Goal: Task Accomplishment & Management: Contribute content

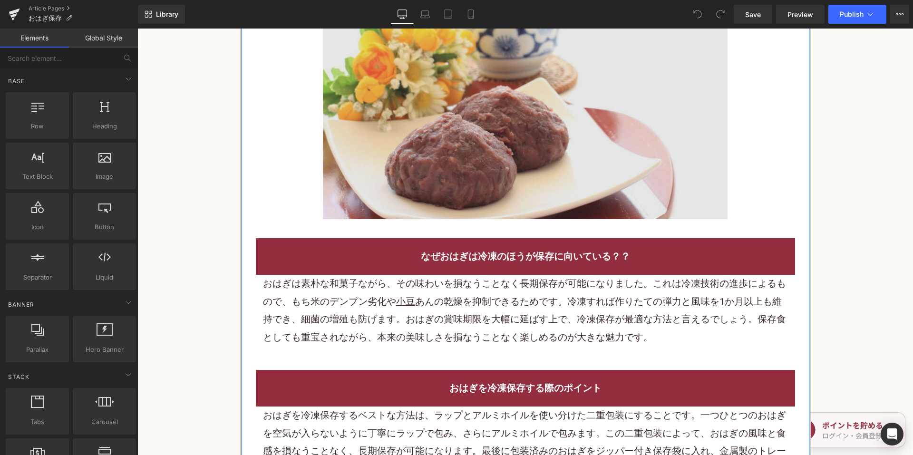
scroll to position [856, 0]
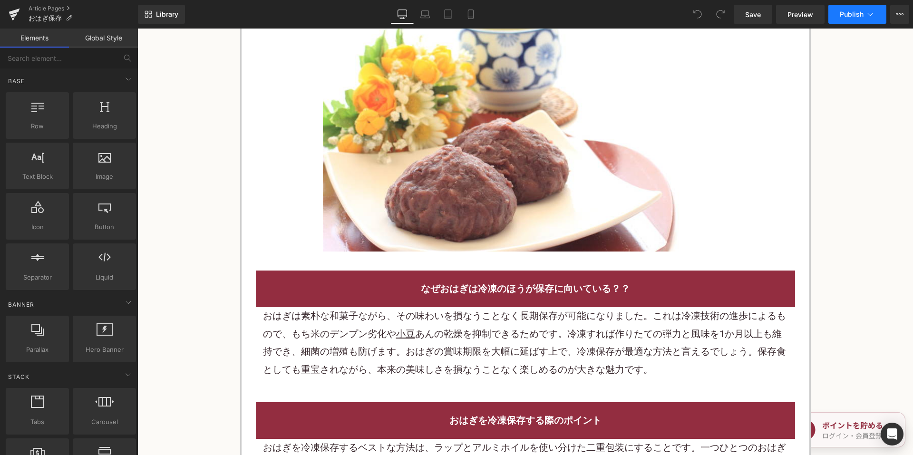
click at [853, 19] on button "Publish" at bounding box center [857, 14] width 58 height 19
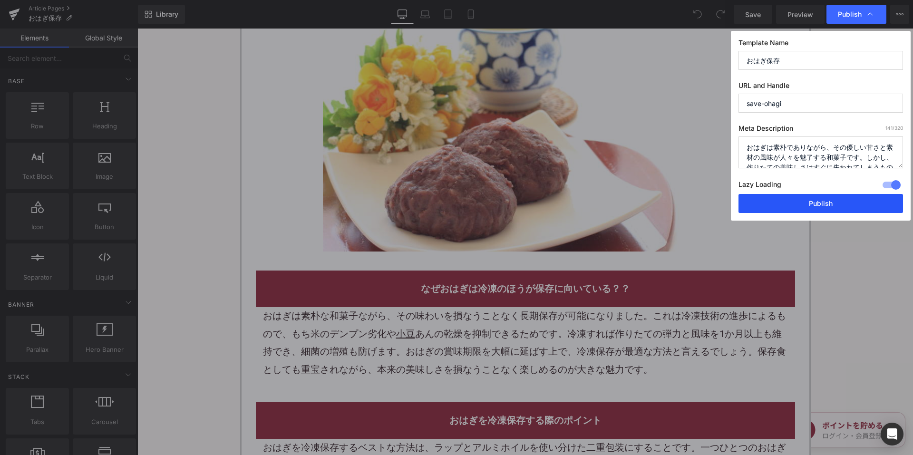
click at [779, 199] on button "Publish" at bounding box center [821, 203] width 165 height 19
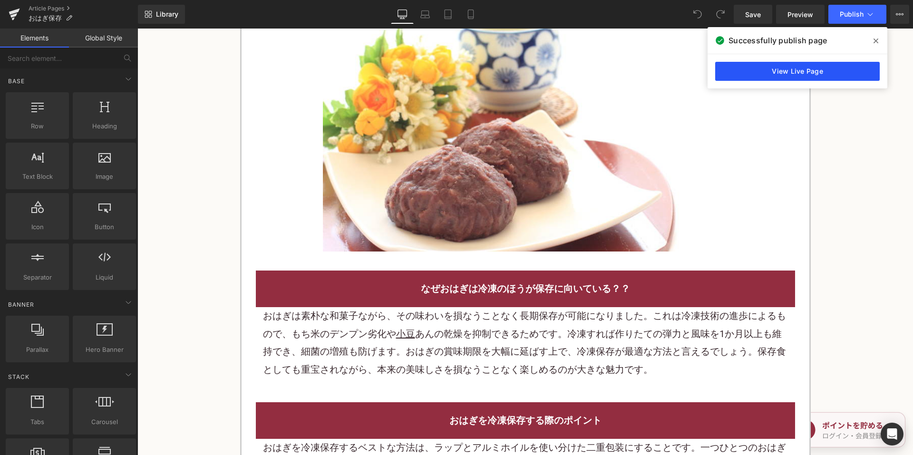
click at [804, 68] on link "View Live Page" at bounding box center [797, 71] width 165 height 19
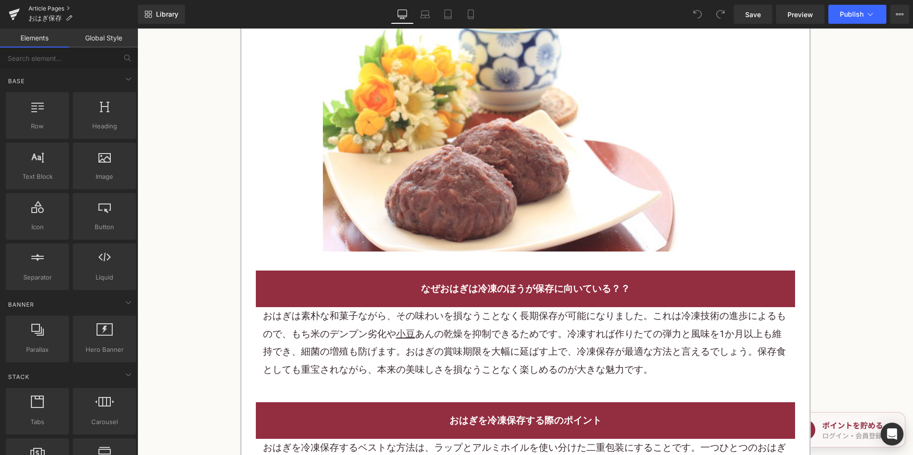
click at [45, 6] on link "Article Pages" at bounding box center [83, 9] width 109 height 8
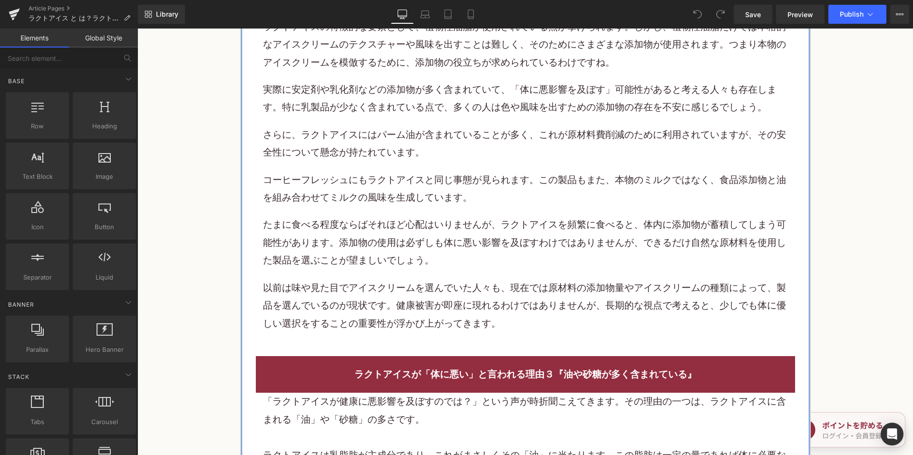
scroll to position [2470, 0]
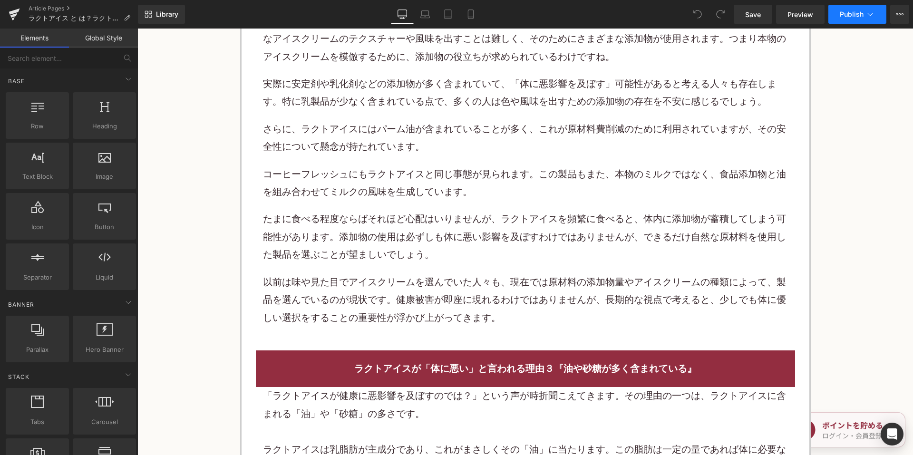
click at [860, 10] on button "Publish" at bounding box center [857, 14] width 58 height 19
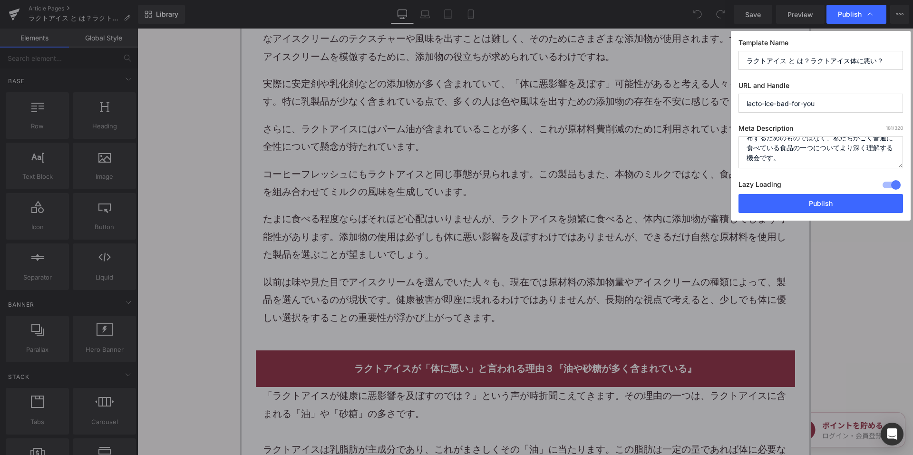
scroll to position [70, 0]
click at [794, 197] on button "Publish" at bounding box center [821, 203] width 165 height 19
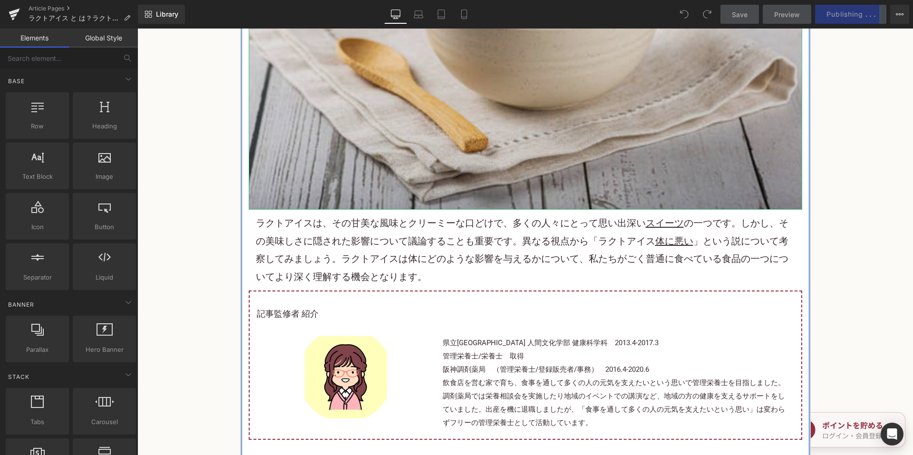
scroll to position [333, 0]
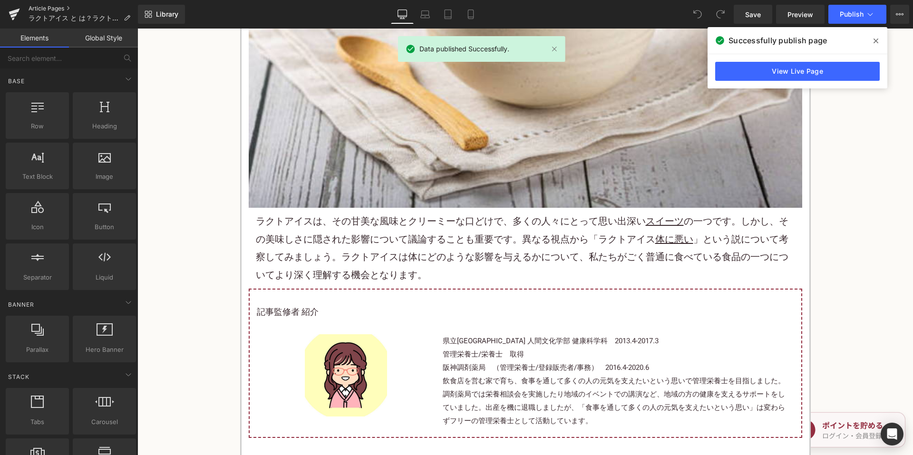
click at [38, 6] on link "Article Pages" at bounding box center [83, 9] width 109 height 8
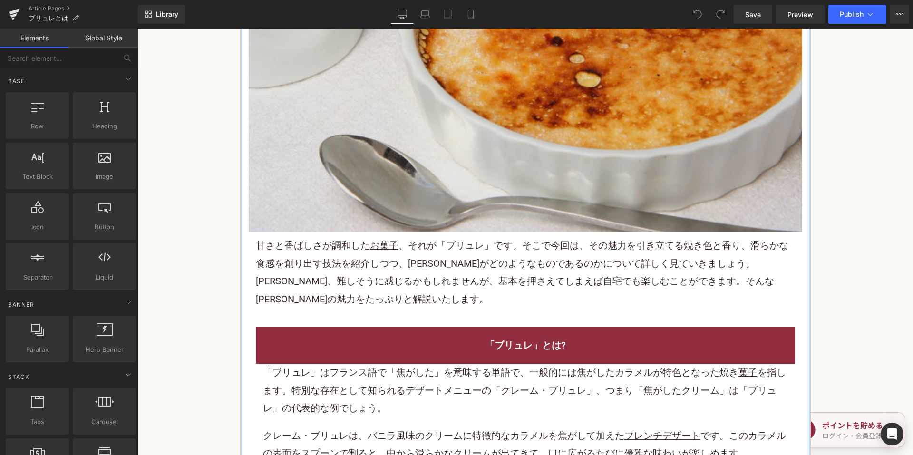
scroll to position [666, 0]
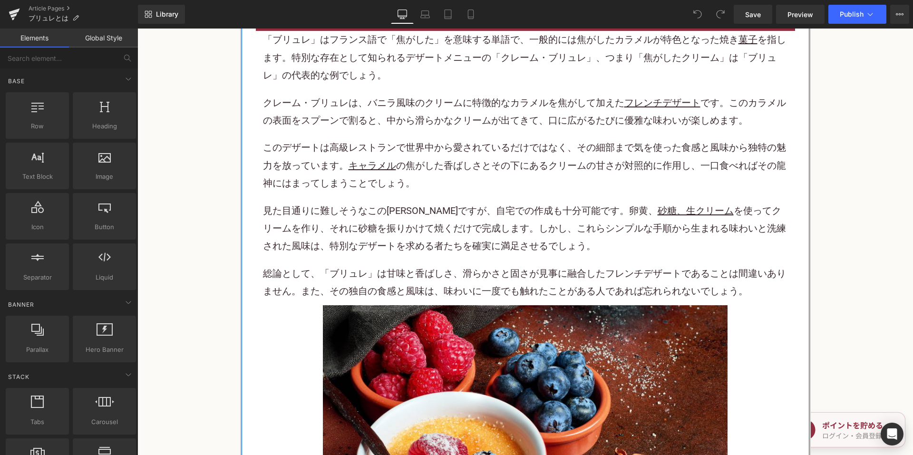
click at [418, 177] on p "このデザートは高級レストランで世界中から愛されているだけではなく、その細部まで気を使った食感と風味から独特の魅力を放っています。 キャラメル の焦がした香ばし…" at bounding box center [525, 165] width 525 height 53
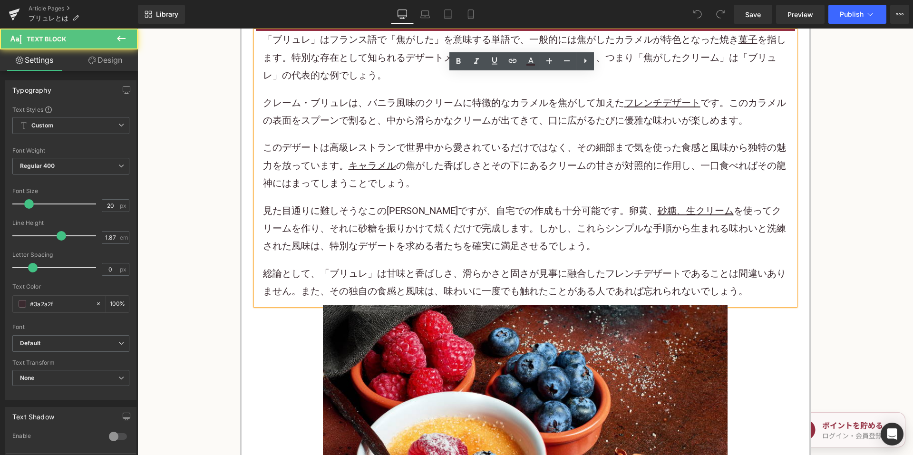
click at [464, 166] on p "このデザートは高級レストランで世界中から愛されているだけではなく、その細部まで気を使った食感と風味から独特の魅力を放っています。 キャラメル の焦がした香ばし…" at bounding box center [525, 165] width 525 height 53
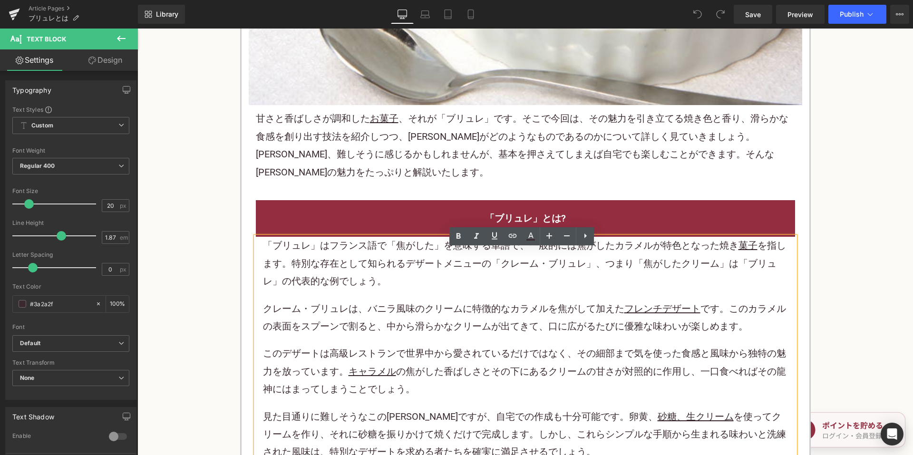
scroll to position [428, 0]
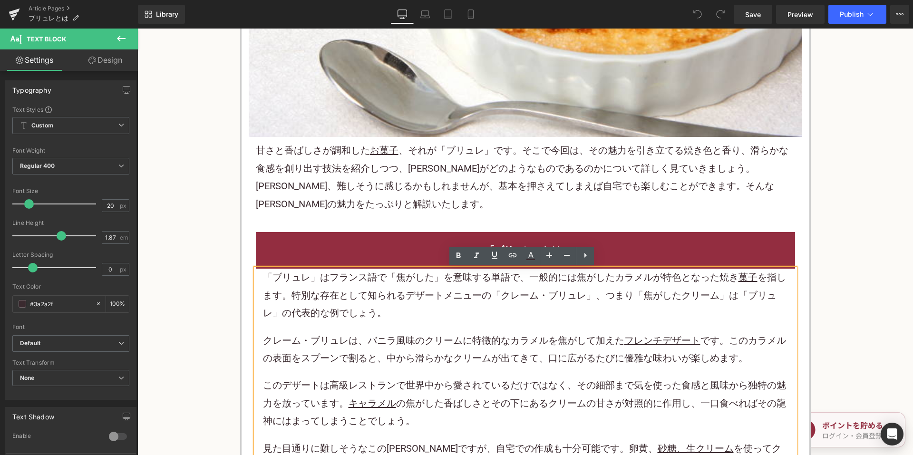
click at [503, 165] on p "甘さと香ばしさが調和した お菓子 、それが「ブリュレ」です。そこで今回は、その魅力を引き立てる焼き色と香り、滑らかな食感を創り出す技法を紹介しつつ、[PERS…" at bounding box center [525, 177] width 539 height 71
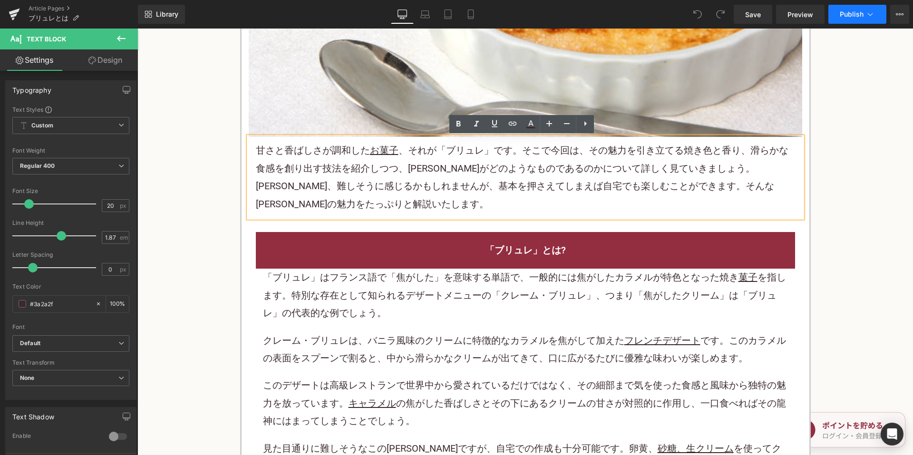
click at [839, 15] on button "Publish" at bounding box center [857, 14] width 58 height 19
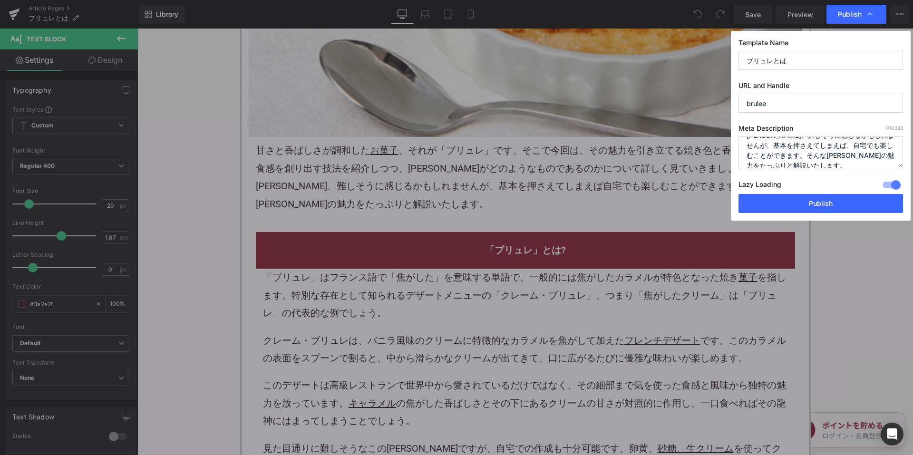
scroll to position [70, 0]
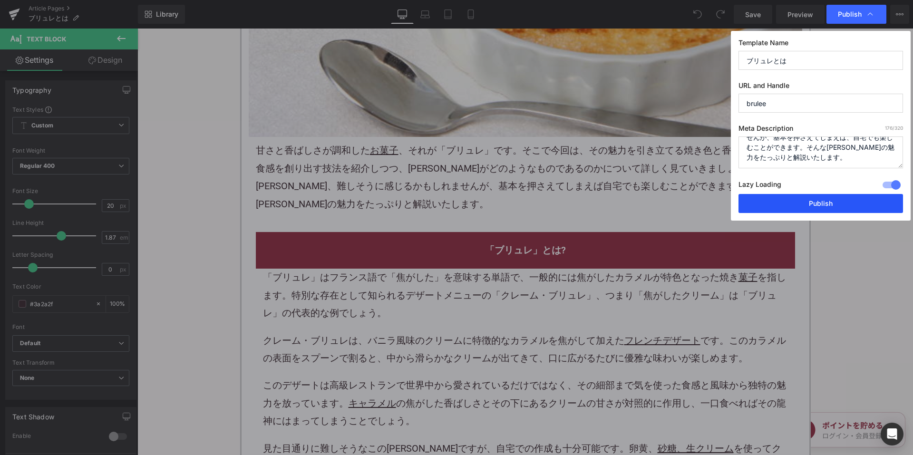
drag, startPoint x: 801, startPoint y: 205, endPoint x: 660, endPoint y: 176, distance: 144.6
click at [801, 205] on button "Publish" at bounding box center [821, 203] width 165 height 19
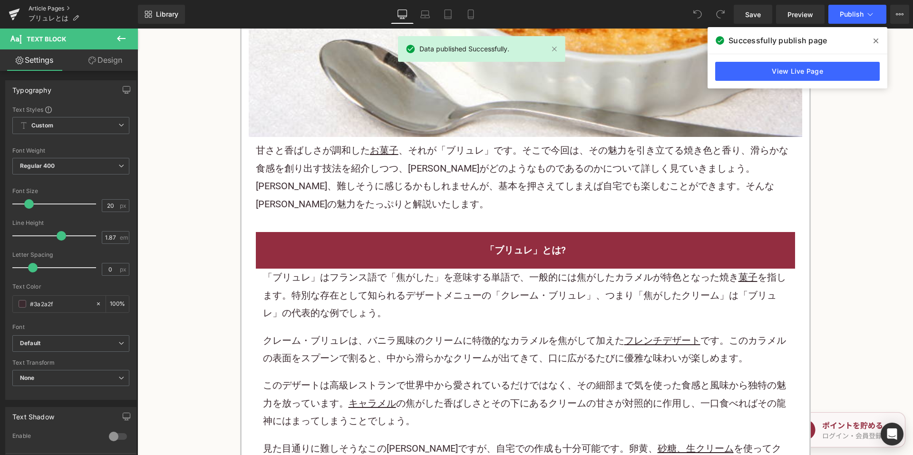
click at [32, 6] on link "Article Pages" at bounding box center [83, 9] width 109 height 8
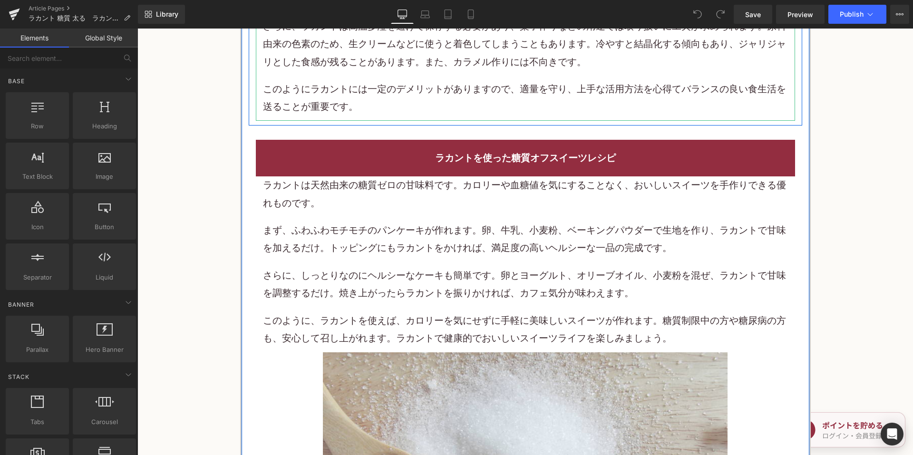
scroll to position [1664, 0]
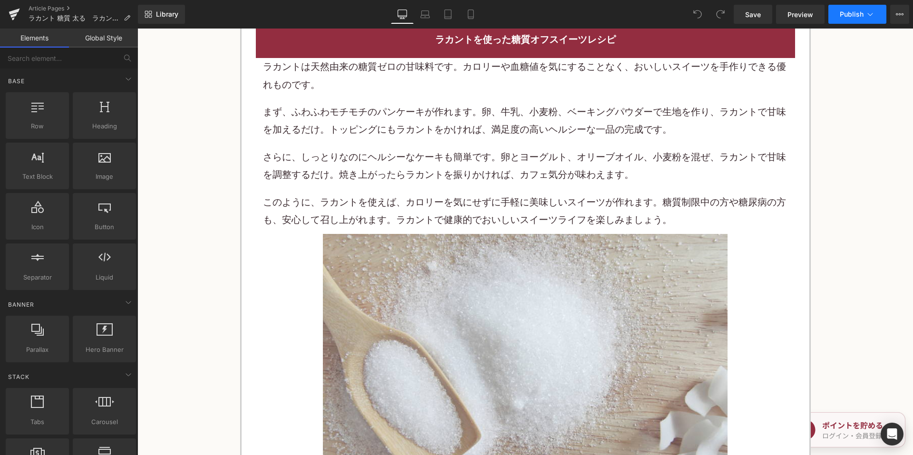
click at [849, 18] on button "Publish" at bounding box center [857, 14] width 58 height 19
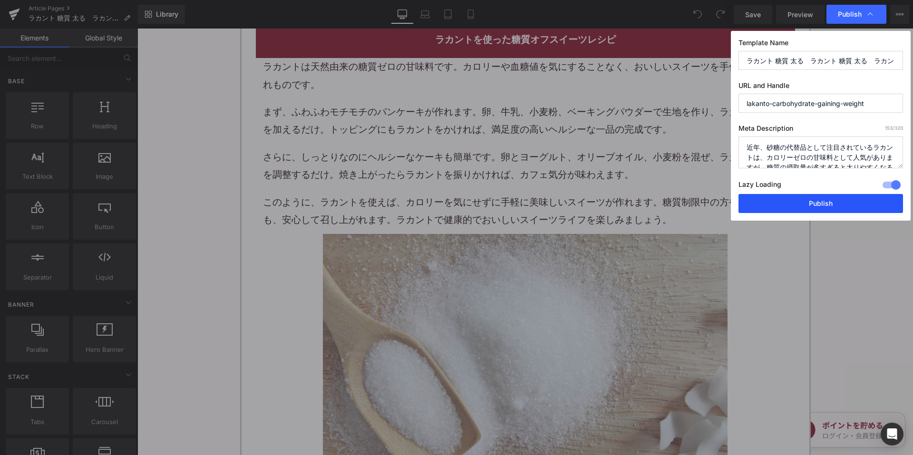
click at [811, 202] on button "Publish" at bounding box center [821, 203] width 165 height 19
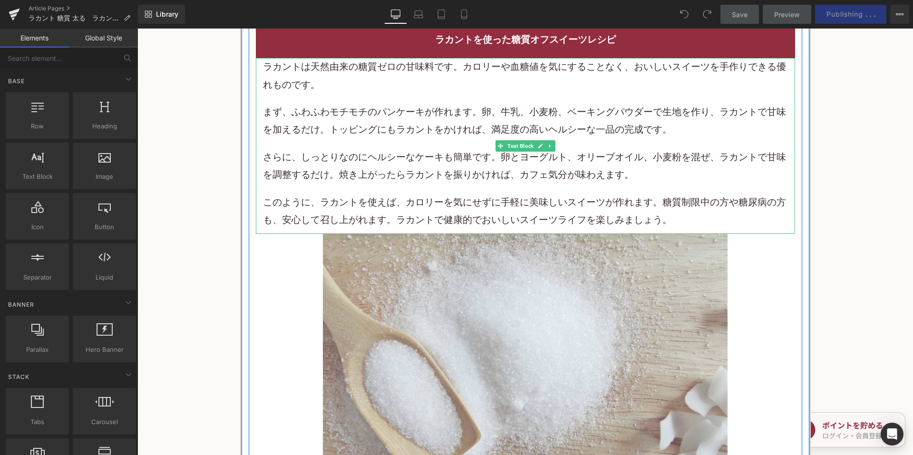
scroll to position [1807, 0]
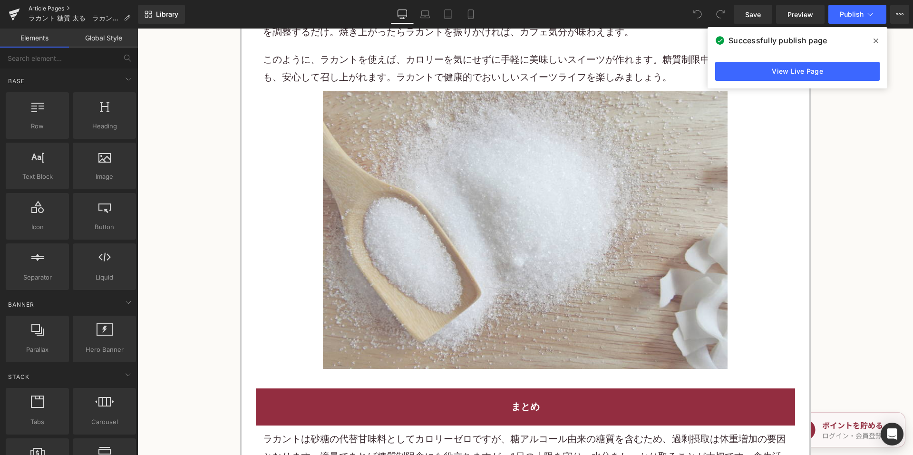
click at [53, 5] on link "Article Pages" at bounding box center [83, 9] width 109 height 8
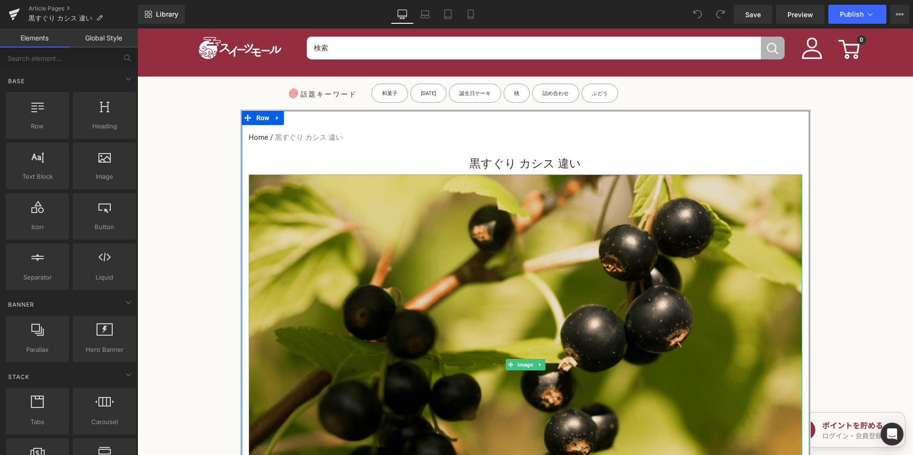
scroll to position [333, 0]
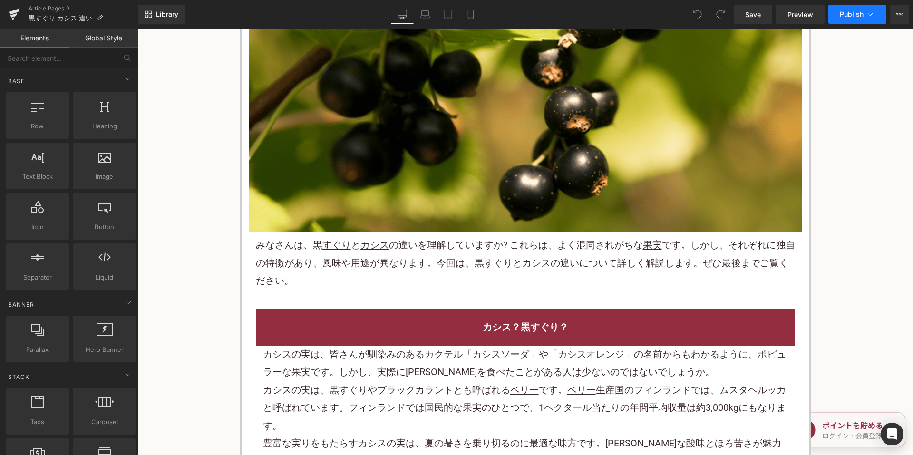
click at [861, 15] on span "Publish" at bounding box center [852, 14] width 24 height 8
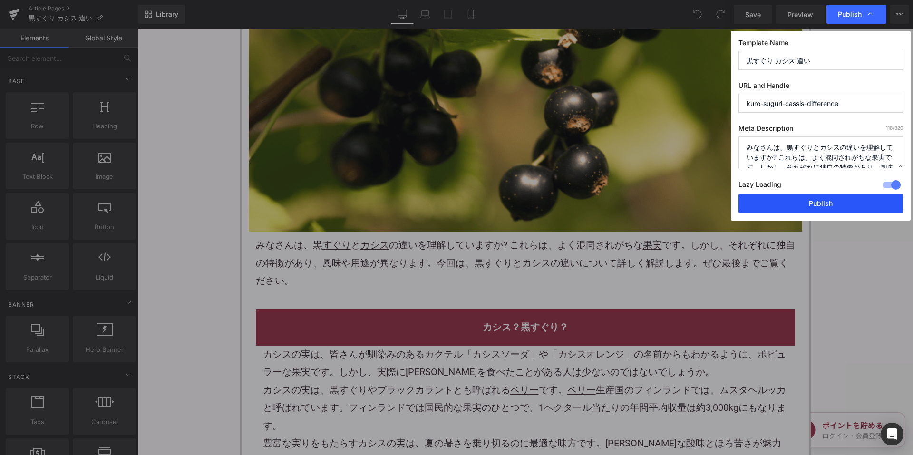
click at [804, 202] on button "Publish" at bounding box center [821, 203] width 165 height 19
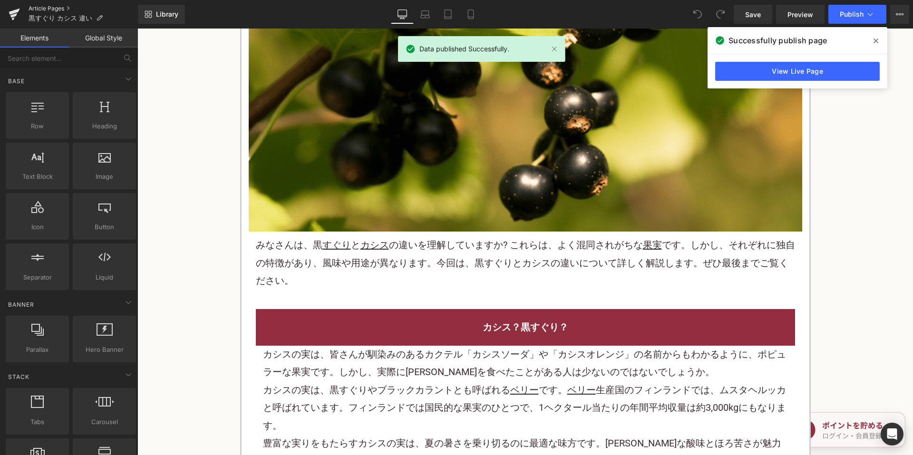
click at [49, 8] on link "Article Pages" at bounding box center [83, 9] width 109 height 8
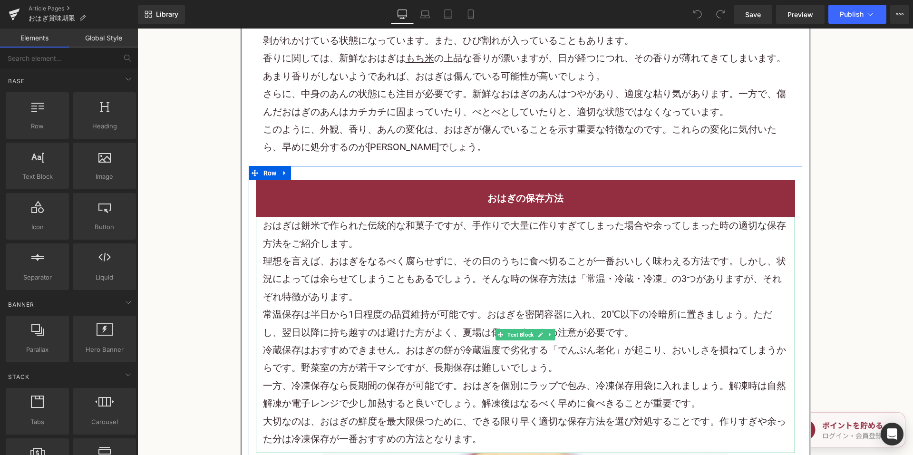
scroll to position [1189, 0]
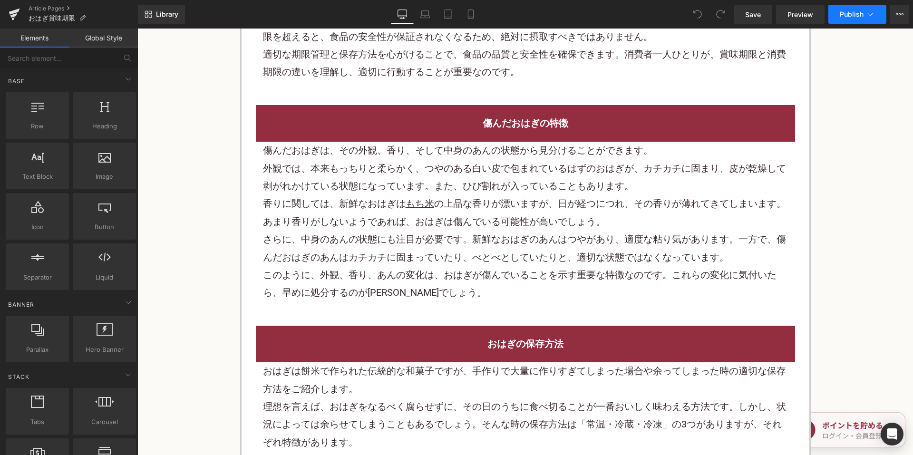
click at [856, 18] on button "Publish" at bounding box center [857, 14] width 58 height 19
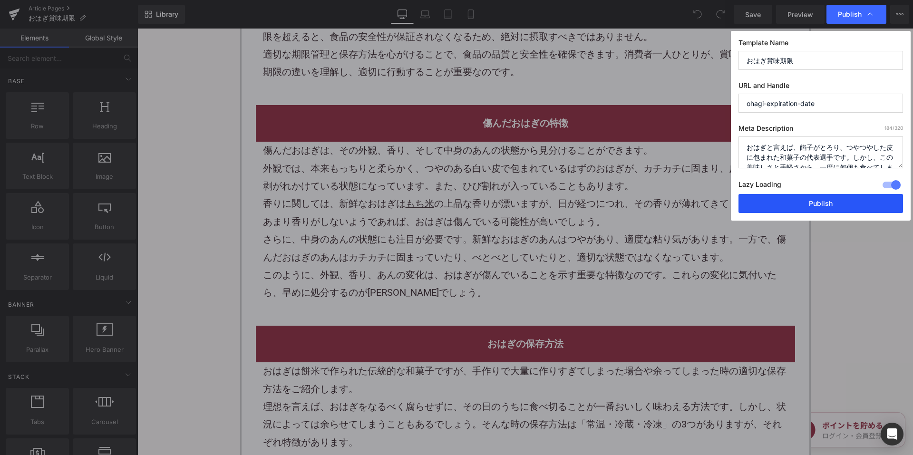
drag, startPoint x: 801, startPoint y: 203, endPoint x: 573, endPoint y: 172, distance: 229.4
click at [801, 203] on button "Publish" at bounding box center [821, 203] width 165 height 19
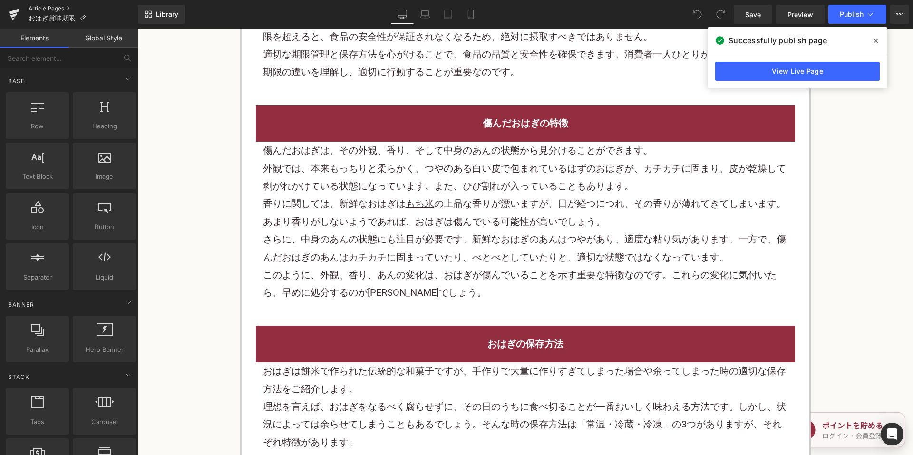
click at [56, 7] on link "Article Pages" at bounding box center [83, 9] width 109 height 8
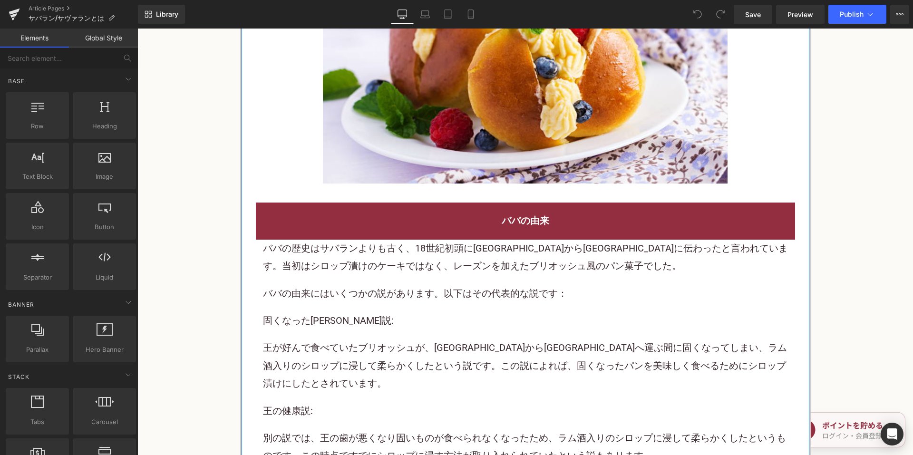
scroll to position [1807, 0]
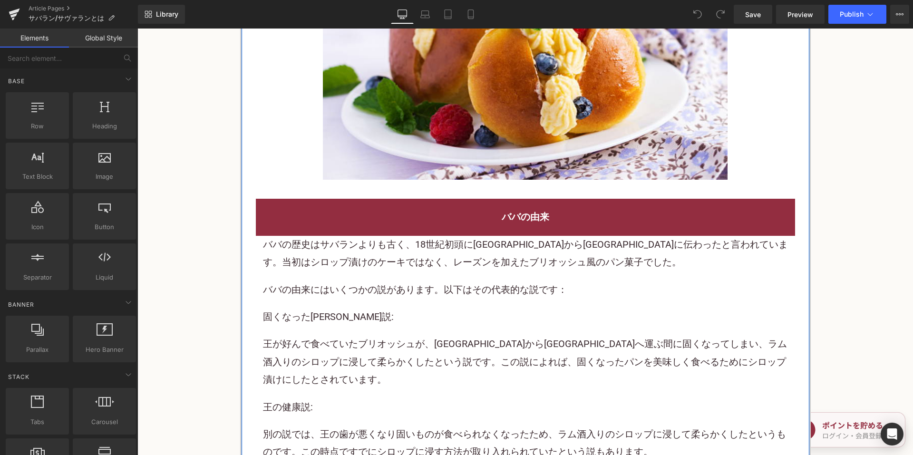
click at [409, 238] on p "ババの歴史はサバランよりも古く、18世紀初頭にポーランドからフランスに伝わったと言われています。当初はシロップ漬けのケーキではなく、レーズンを加えたブリオッシ…" at bounding box center [525, 254] width 525 height 36
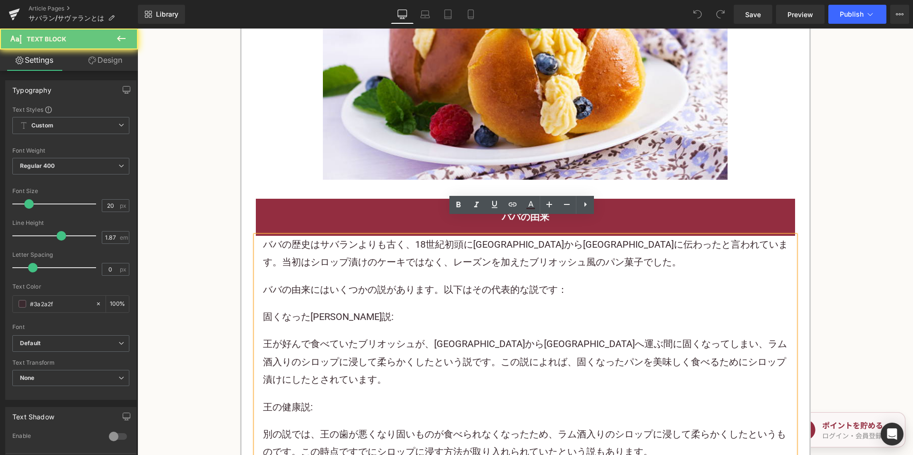
click at [428, 236] on p "ババの歴史はサバランよりも古く、18世紀初頭にポーランドからフランスに伝わったと言われています。当初はシロップ漬けのケーキではなく、レーズンを加えたブリオッシ…" at bounding box center [525, 254] width 525 height 36
click at [489, 247] on p "ババの歴史はサバランよりも古く、18世紀初頭にポーランドからフランスに伝わったと言われています。当初はシロップ漬けのケーキではなく、レーズンを加えたブリオッシ…" at bounding box center [525, 254] width 525 height 36
click at [624, 256] on link "菓子" at bounding box center [633, 261] width 19 height 11
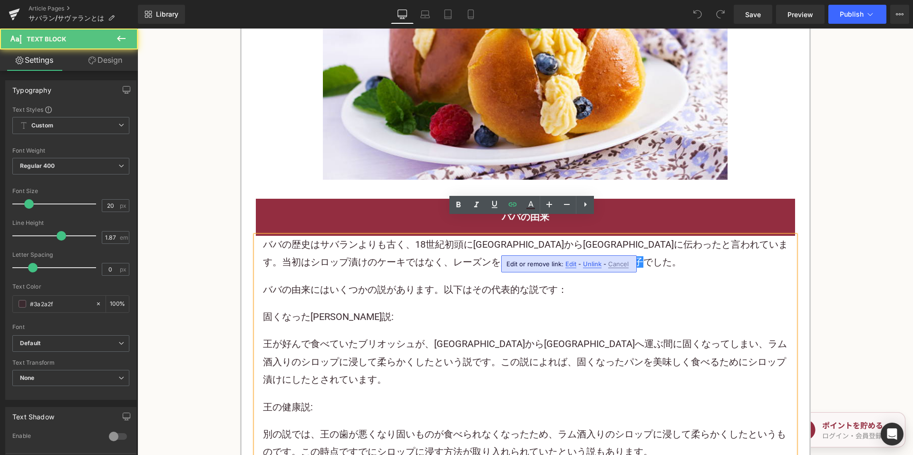
click at [454, 281] on p "ババの由来にはいくつかの説があります。以下はその代表的な説です：" at bounding box center [525, 290] width 525 height 18
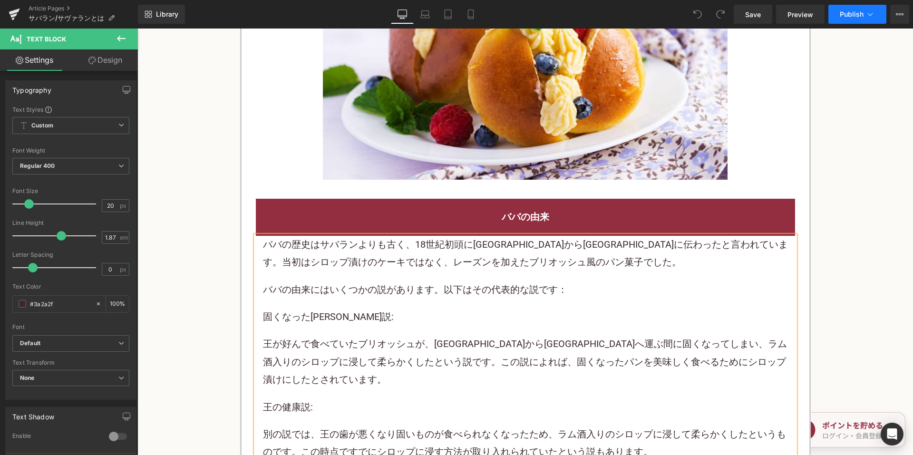
click at [861, 22] on button "Publish" at bounding box center [857, 14] width 58 height 19
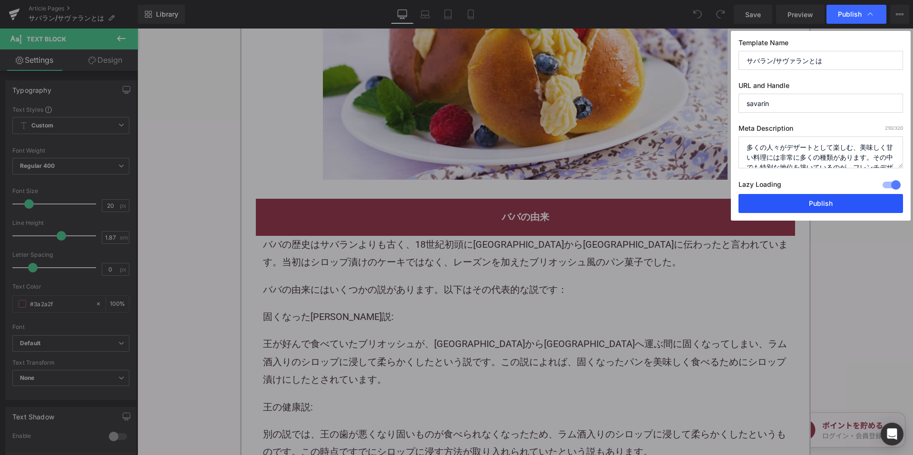
click at [775, 201] on button "Publish" at bounding box center [821, 203] width 165 height 19
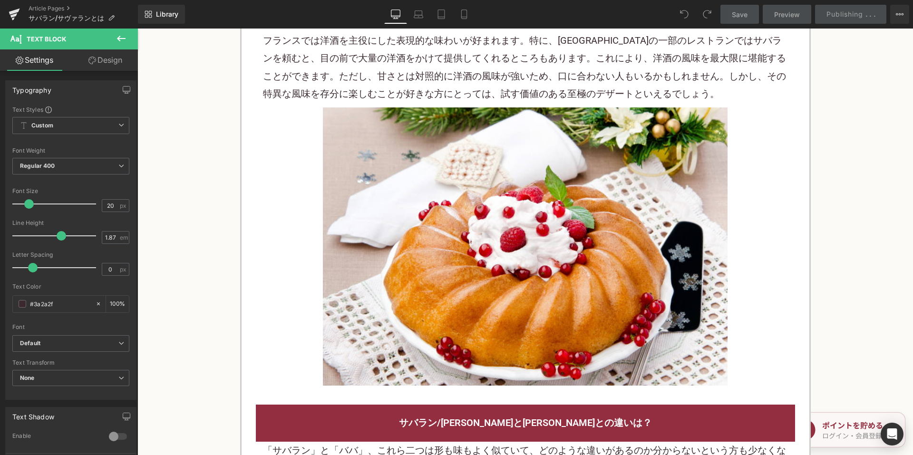
scroll to position [761, 0]
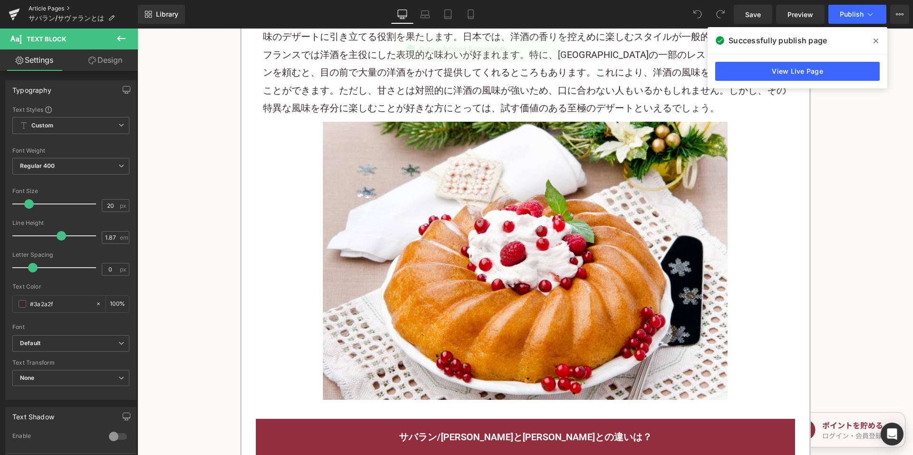
click at [30, 7] on link "Article Pages" at bounding box center [83, 9] width 109 height 8
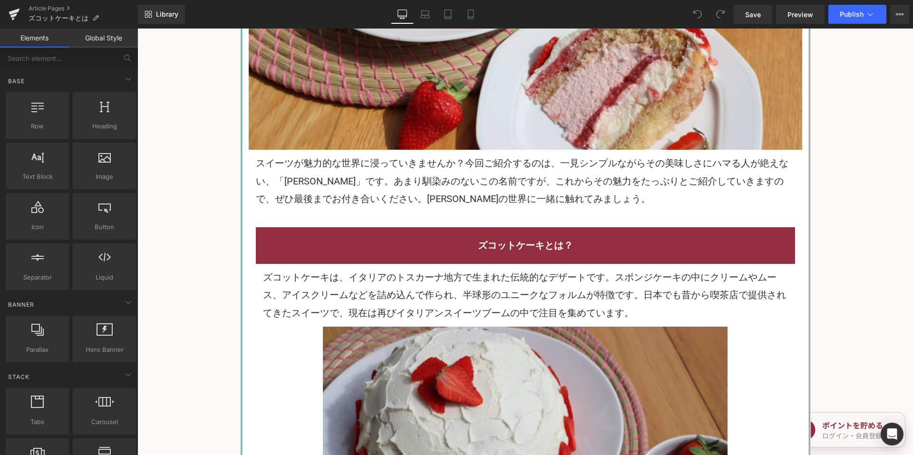
scroll to position [476, 0]
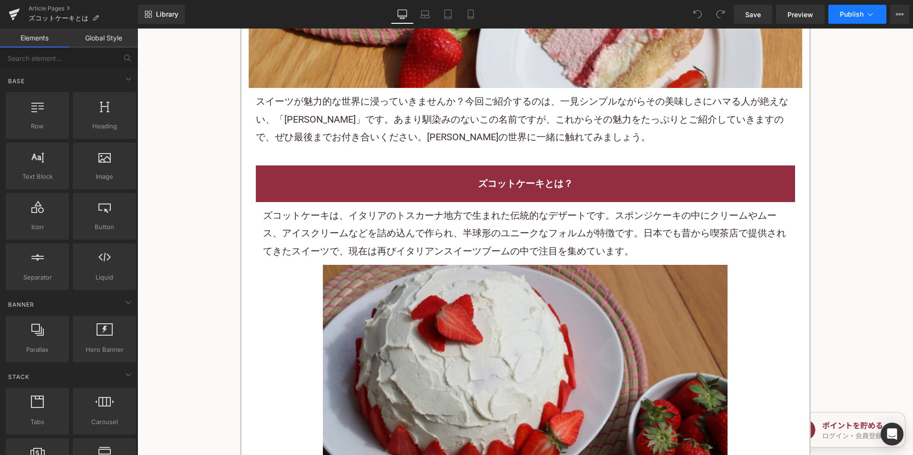
click at [872, 13] on icon at bounding box center [870, 15] width 10 height 10
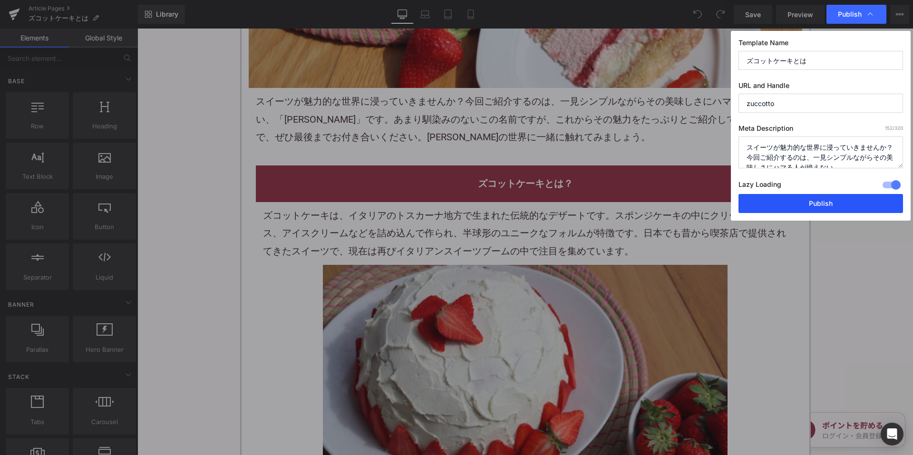
click at [792, 202] on button "Publish" at bounding box center [821, 203] width 165 height 19
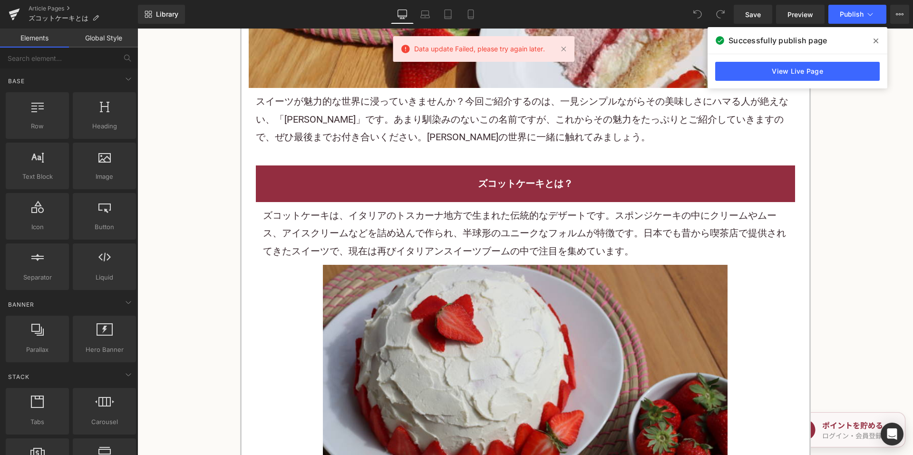
click at [586, 128] on p "スイーツ が魅力的な世界に浸っていきませんか？今回ご紹介するのは、一見シンプルながらその美味しさにハマる人が絶えない、「[PERSON_NAME]」です。あま…" at bounding box center [525, 119] width 539 height 53
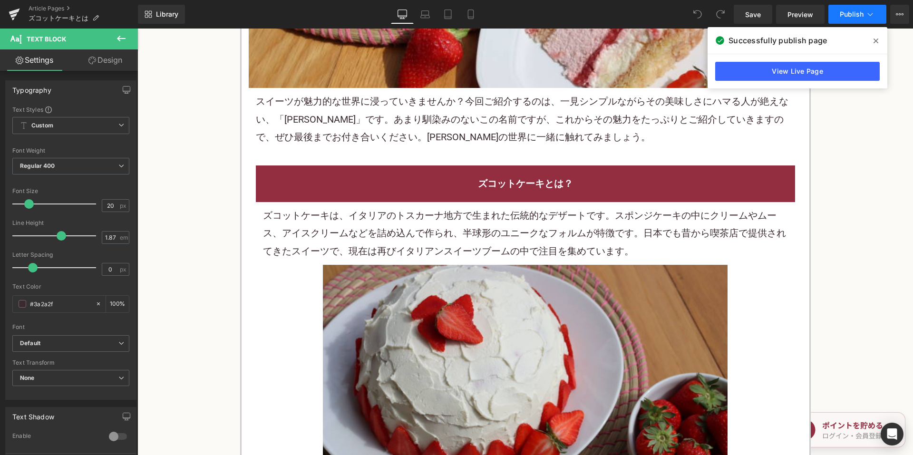
click at [858, 17] on span "Publish" at bounding box center [852, 14] width 24 height 8
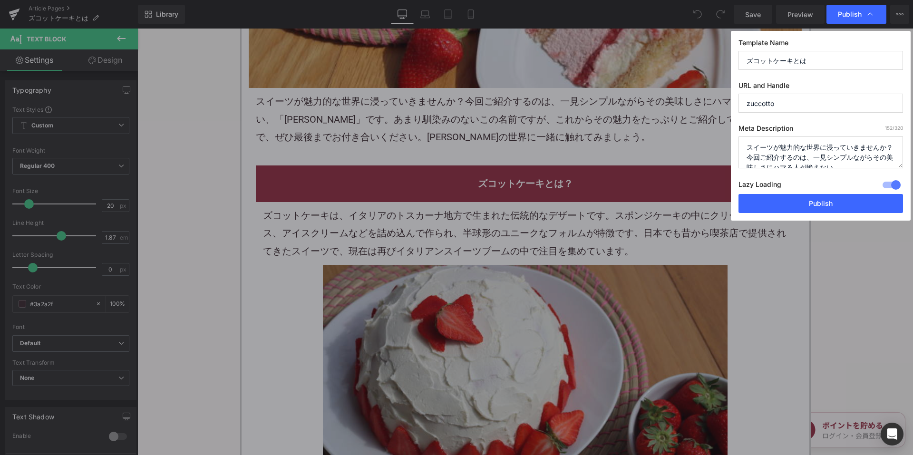
click at [789, 194] on div "Lazy Loading Build Upgrade plan to unlock" at bounding box center [821, 186] width 165 height 16
click at [788, 202] on button "Publish" at bounding box center [821, 203] width 165 height 19
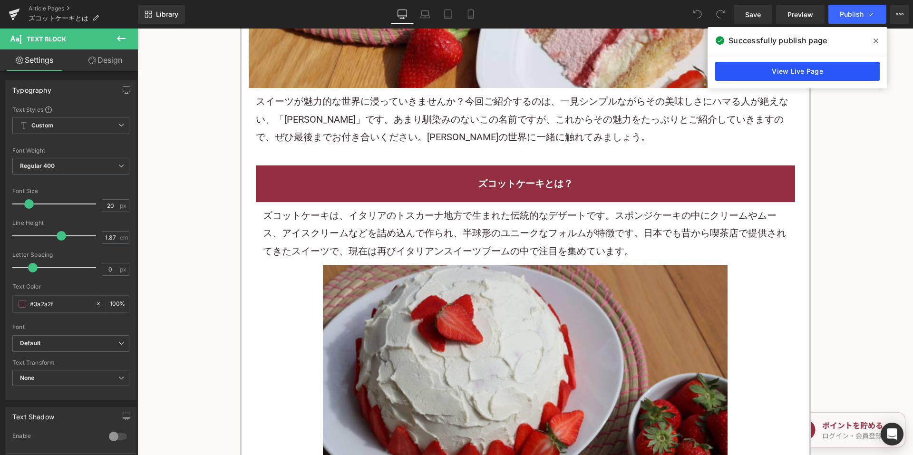
click at [800, 72] on link "View Live Page" at bounding box center [797, 71] width 165 height 19
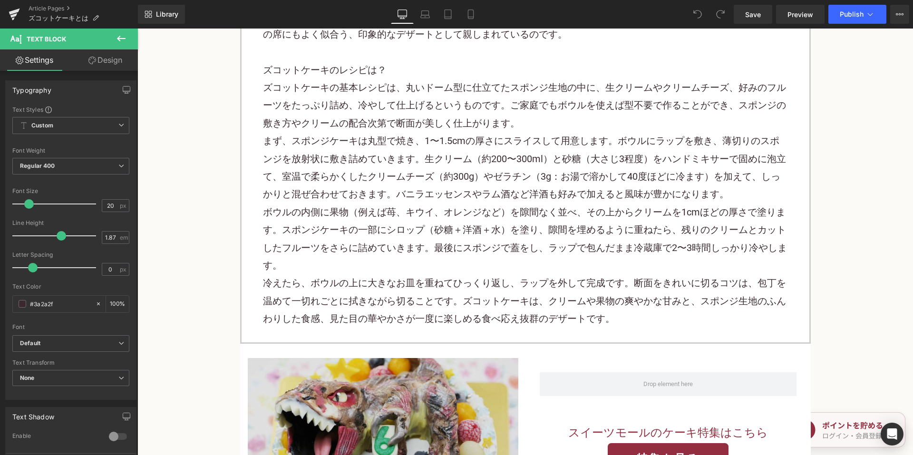
scroll to position [1931, 0]
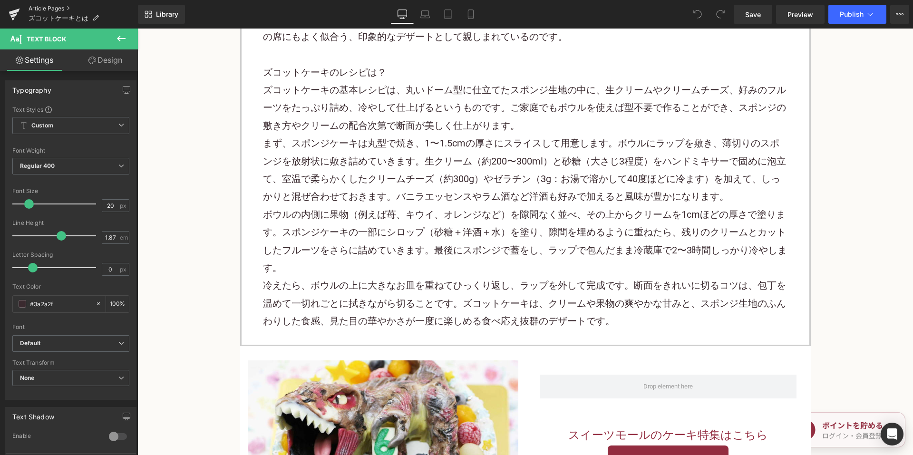
click at [52, 5] on link "Article Pages" at bounding box center [83, 9] width 109 height 8
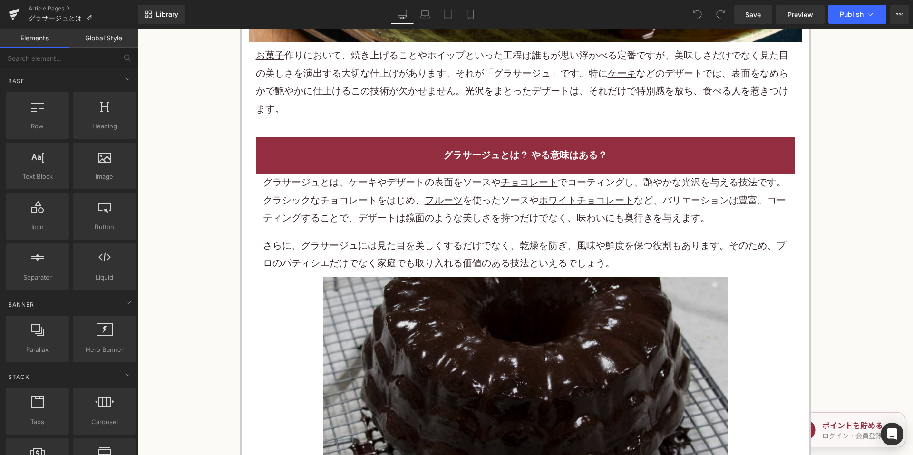
scroll to position [666, 0]
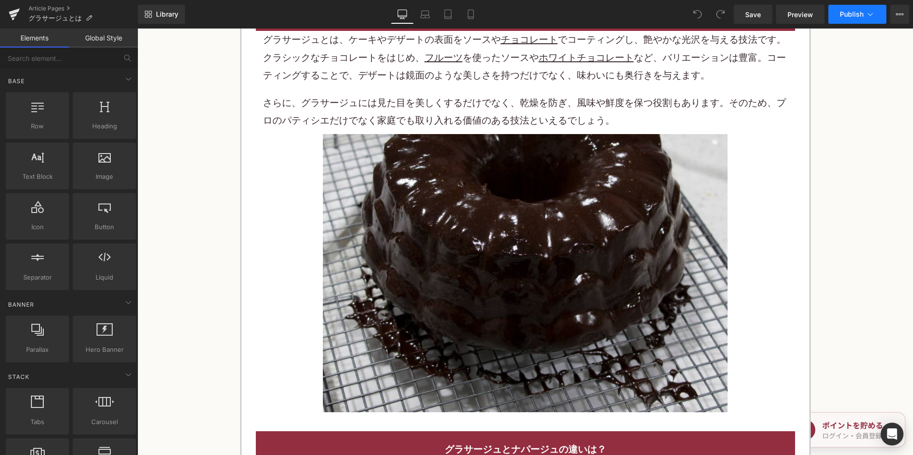
click at [850, 19] on button "Publish" at bounding box center [857, 14] width 58 height 19
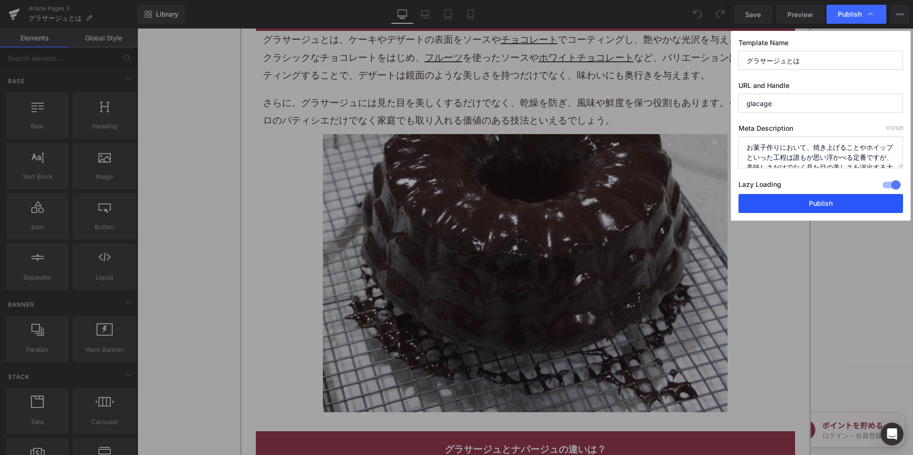
click at [760, 210] on button "Publish" at bounding box center [821, 203] width 165 height 19
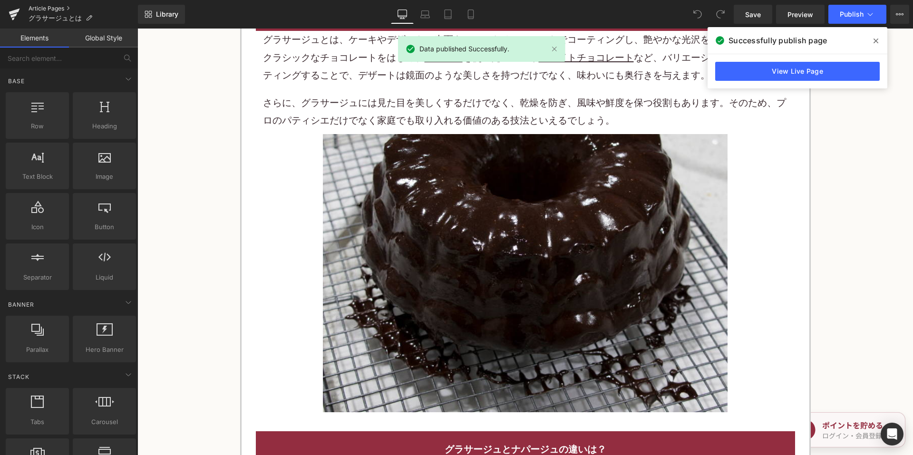
click at [49, 7] on link "Article Pages" at bounding box center [83, 9] width 109 height 8
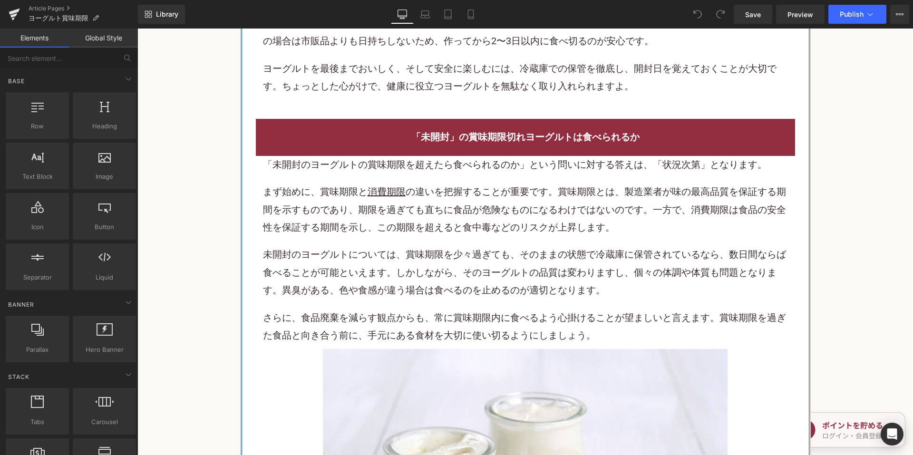
scroll to position [856, 0]
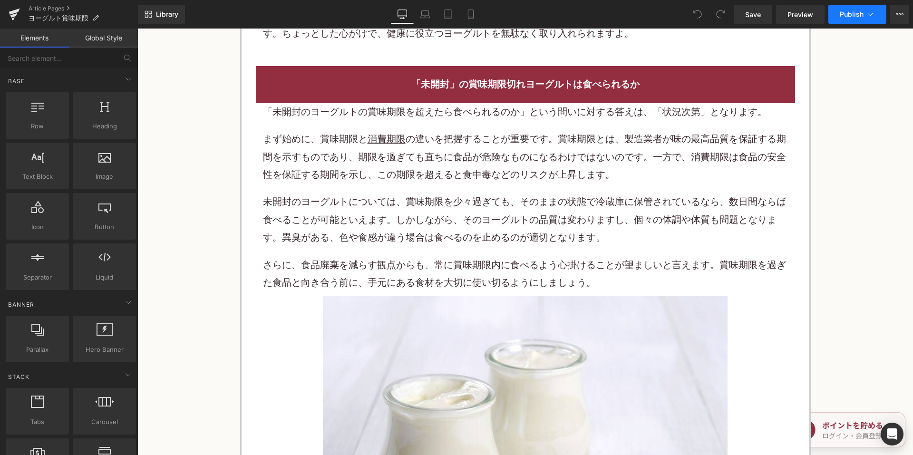
click at [846, 19] on button "Publish" at bounding box center [857, 14] width 58 height 19
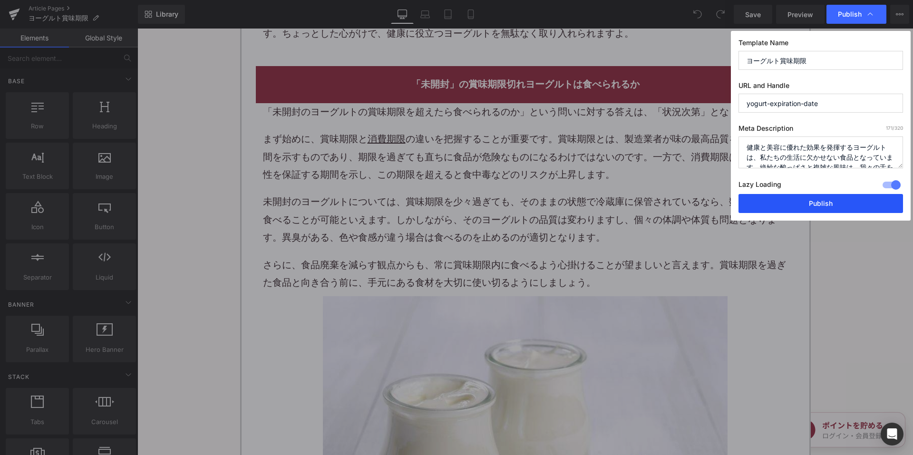
drag, startPoint x: 798, startPoint y: 210, endPoint x: 660, endPoint y: 181, distance: 141.9
click at [798, 210] on button "Publish" at bounding box center [821, 203] width 165 height 19
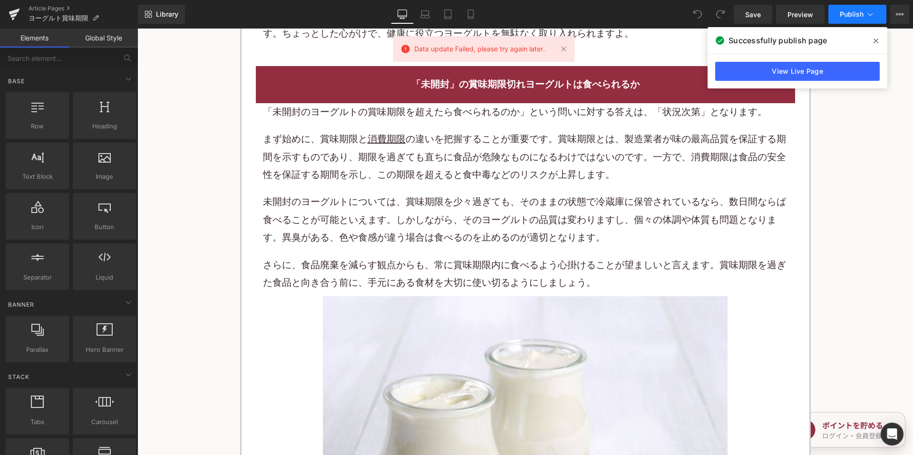
click at [847, 13] on span "Publish" at bounding box center [852, 14] width 24 height 8
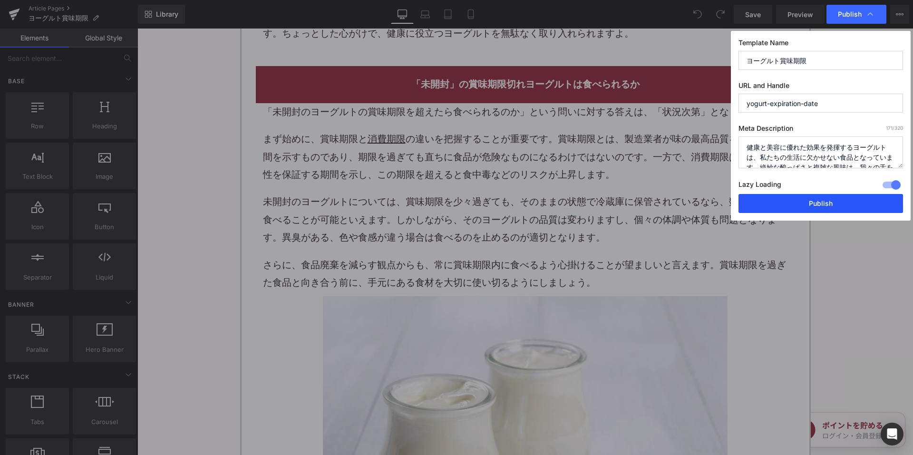
click at [775, 199] on button "Publish" at bounding box center [821, 203] width 165 height 19
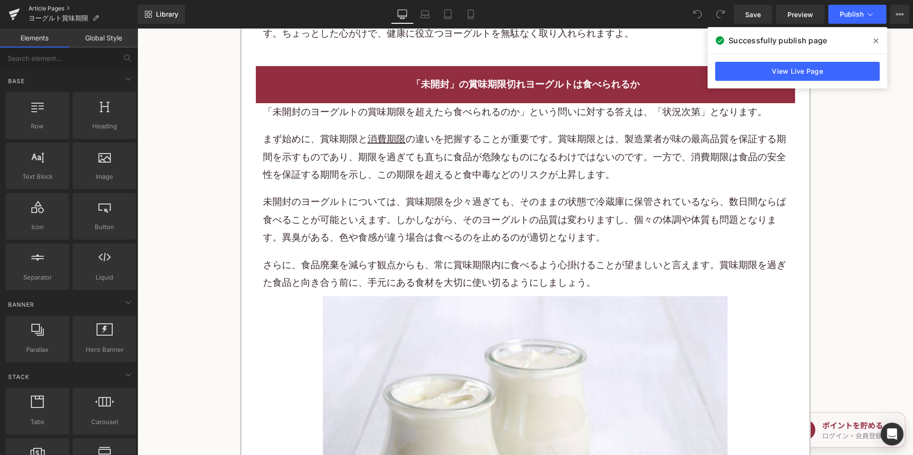
click at [36, 7] on link "Article Pages" at bounding box center [83, 9] width 109 height 8
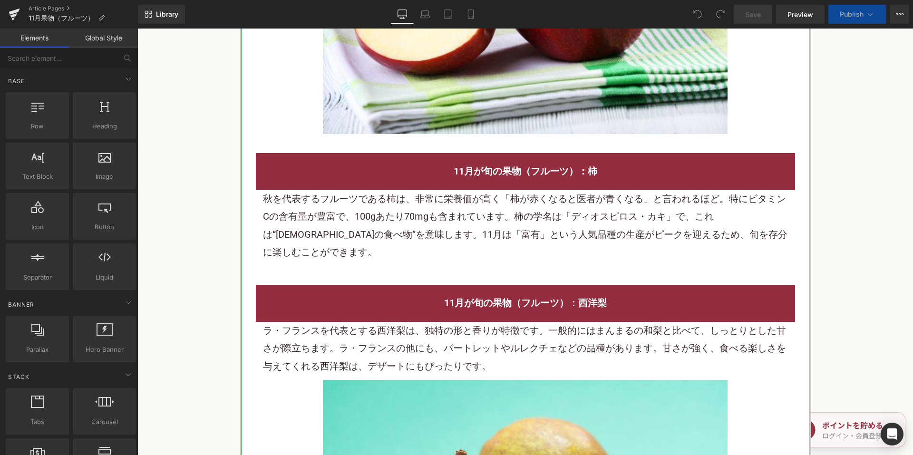
scroll to position [1094, 0]
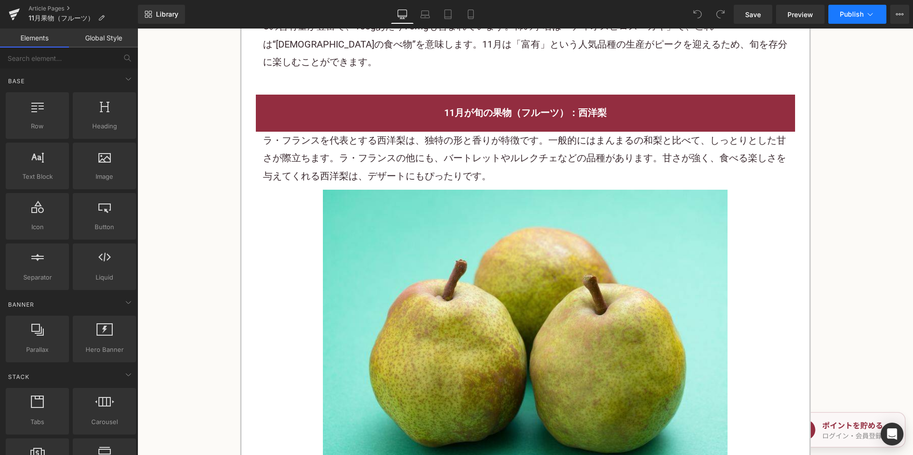
click at [847, 15] on span "Publish" at bounding box center [852, 14] width 24 height 8
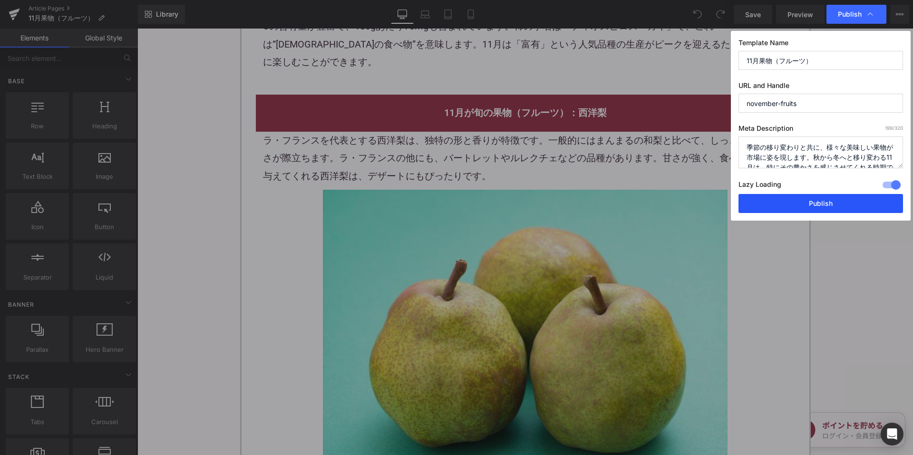
click at [779, 209] on button "Publish" at bounding box center [821, 203] width 165 height 19
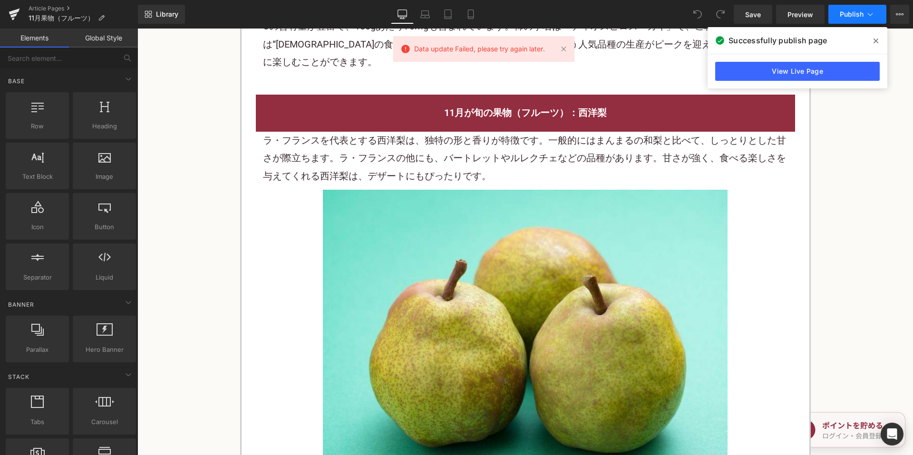
click at [861, 12] on span "Publish" at bounding box center [852, 14] width 24 height 8
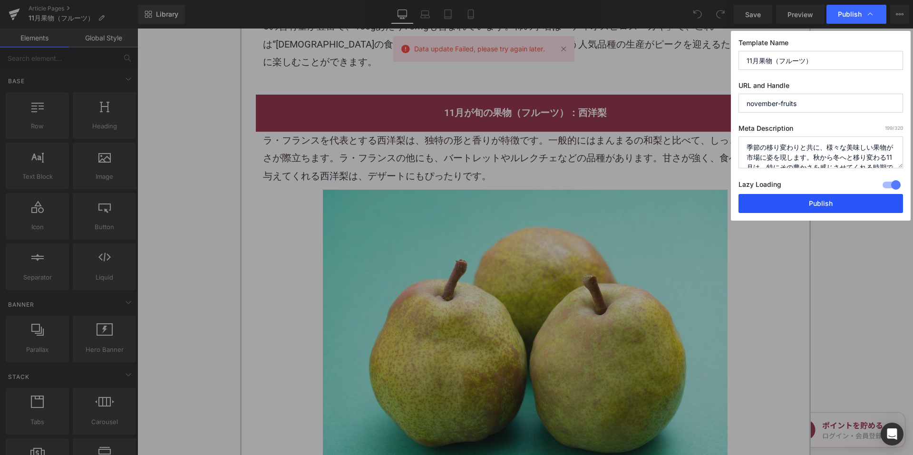
click at [814, 207] on button "Publish" at bounding box center [821, 203] width 165 height 19
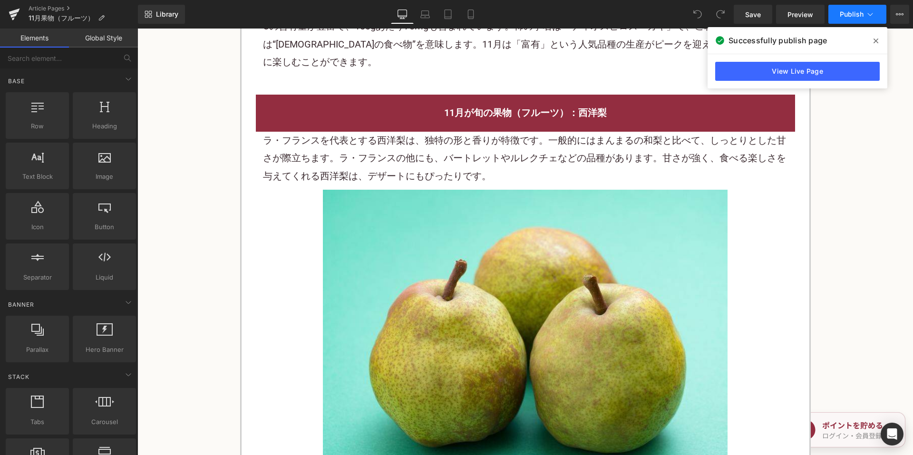
click at [852, 19] on button "Publish" at bounding box center [857, 14] width 58 height 19
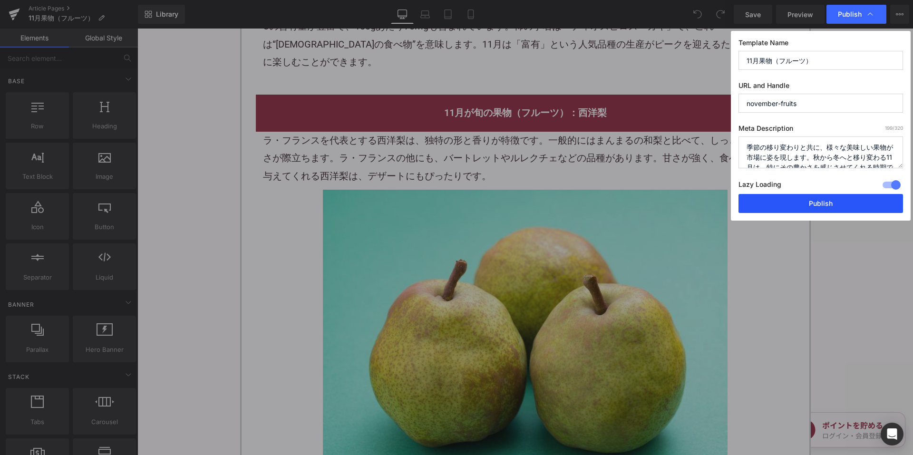
click at [770, 212] on button "Publish" at bounding box center [821, 203] width 165 height 19
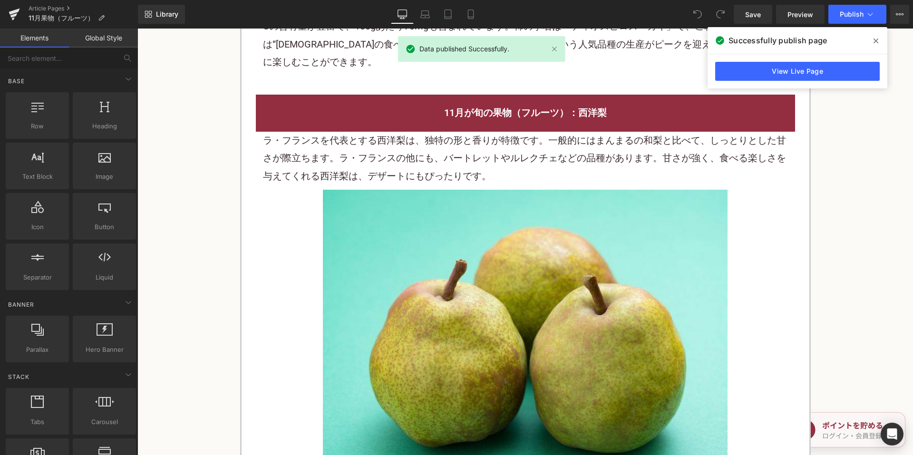
click at [37, 3] on div "Article Pages 11月果物（フルーツ）" at bounding box center [69, 14] width 138 height 29
click at [39, 4] on div "Article Pages 11月果物（フルーツ）" at bounding box center [69, 14] width 138 height 29
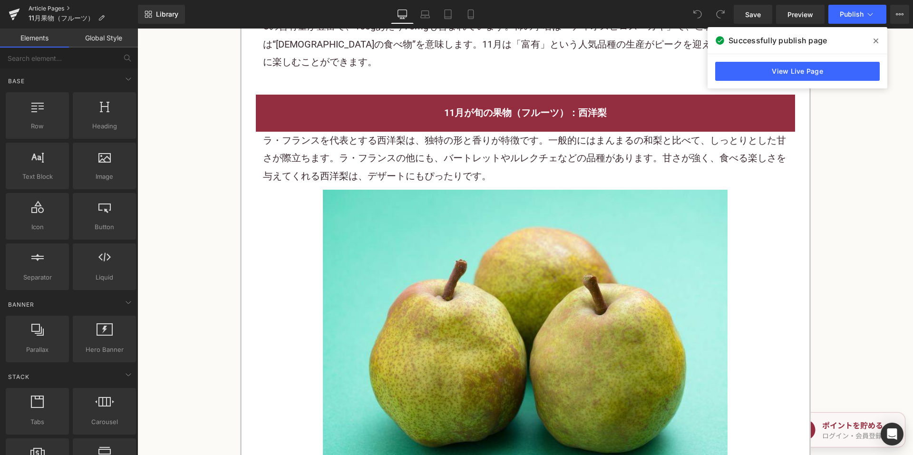
click at [44, 7] on link "Article Pages" at bounding box center [83, 9] width 109 height 8
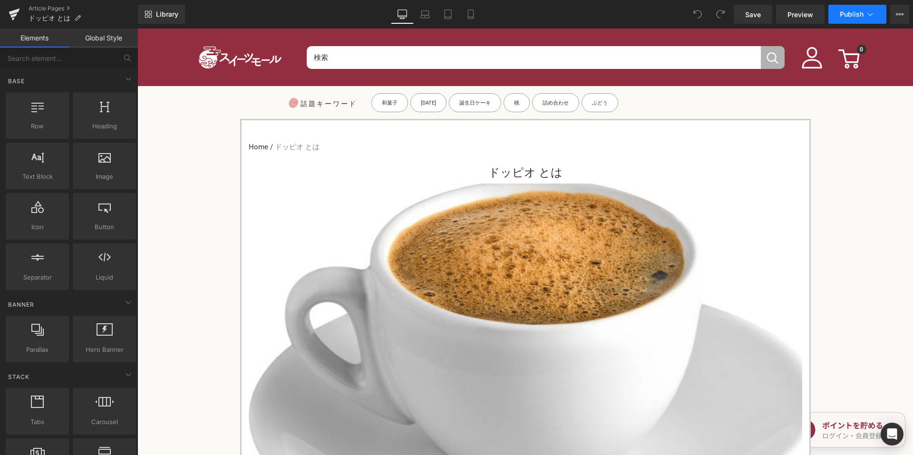
click at [859, 9] on button "Publish" at bounding box center [857, 14] width 58 height 19
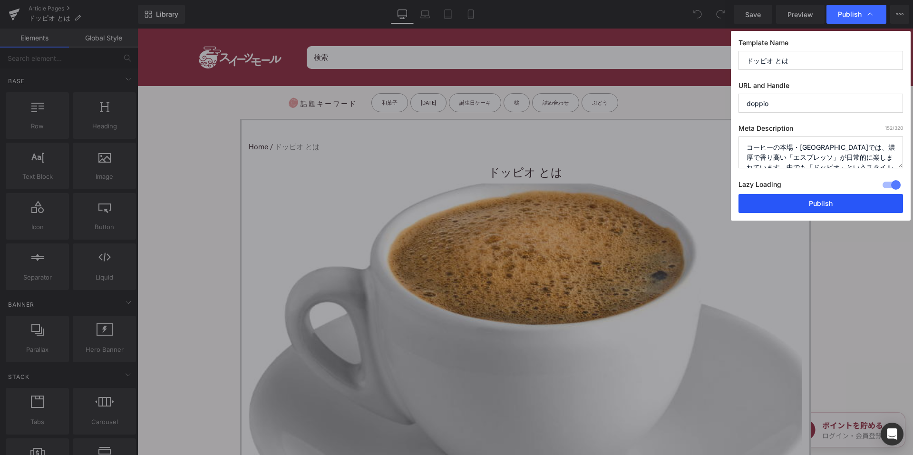
click at [795, 208] on button "Publish" at bounding box center [821, 203] width 165 height 19
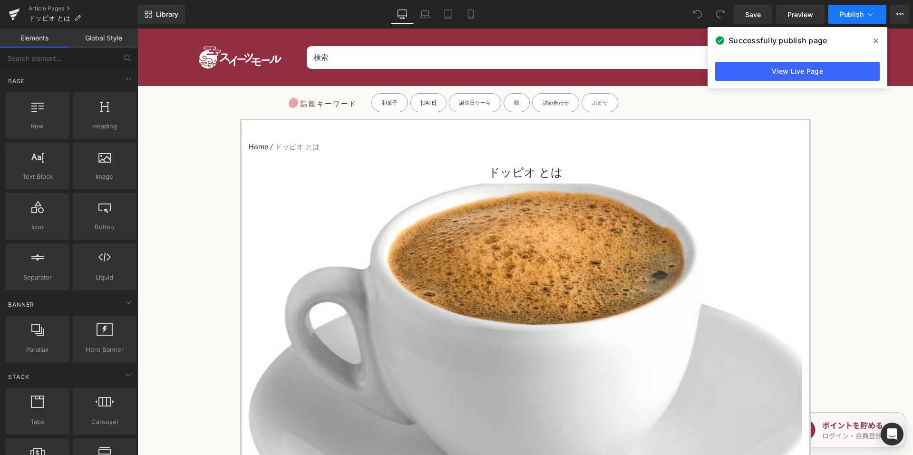
click at [868, 11] on icon at bounding box center [870, 15] width 10 height 10
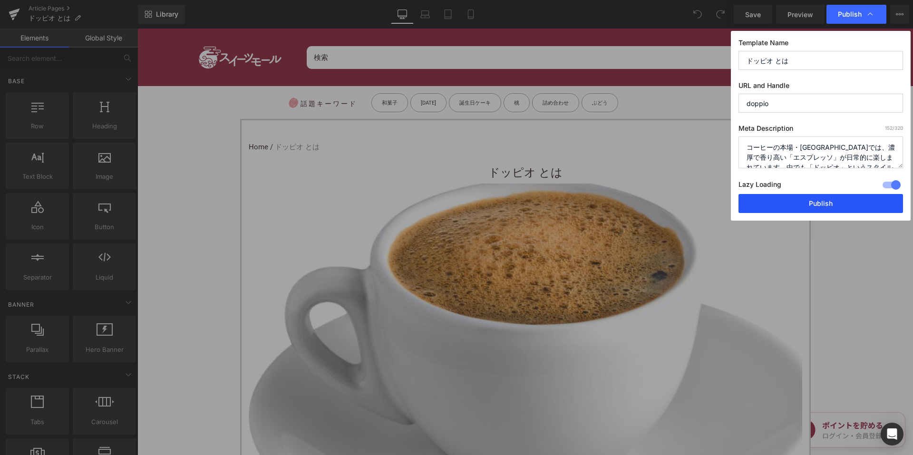
click at [797, 205] on button "Publish" at bounding box center [821, 203] width 165 height 19
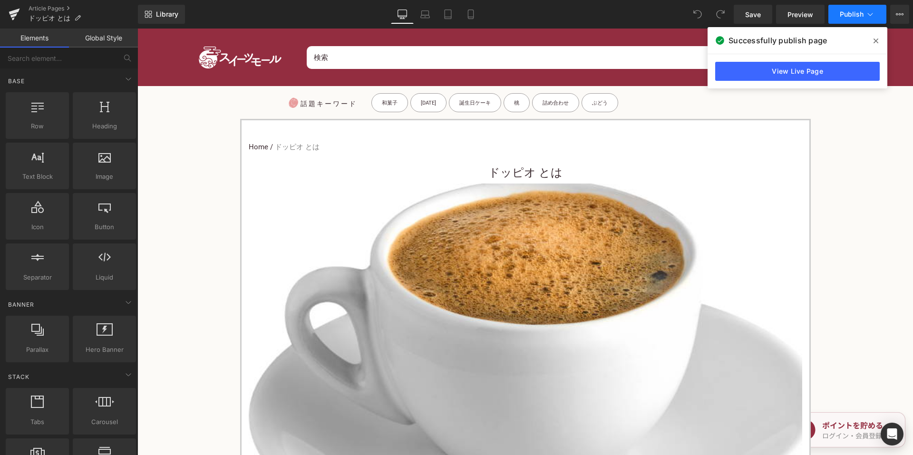
click at [855, 12] on span "Publish" at bounding box center [852, 14] width 24 height 8
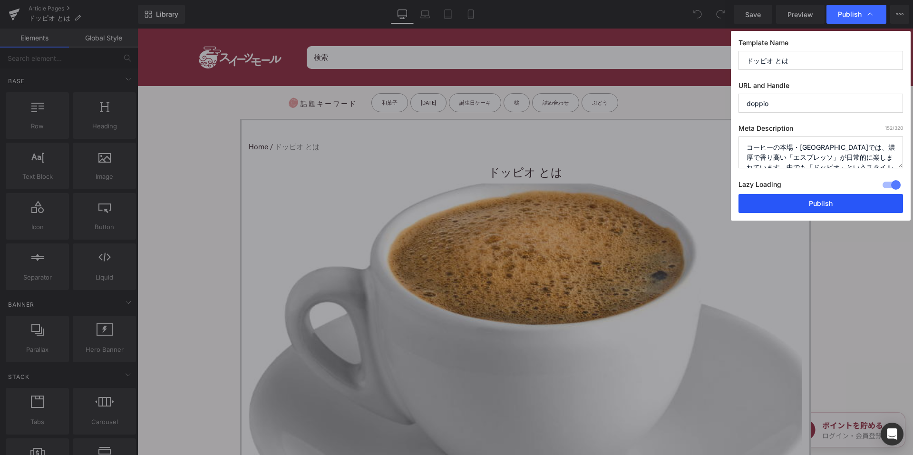
click at [790, 203] on button "Publish" at bounding box center [821, 203] width 165 height 19
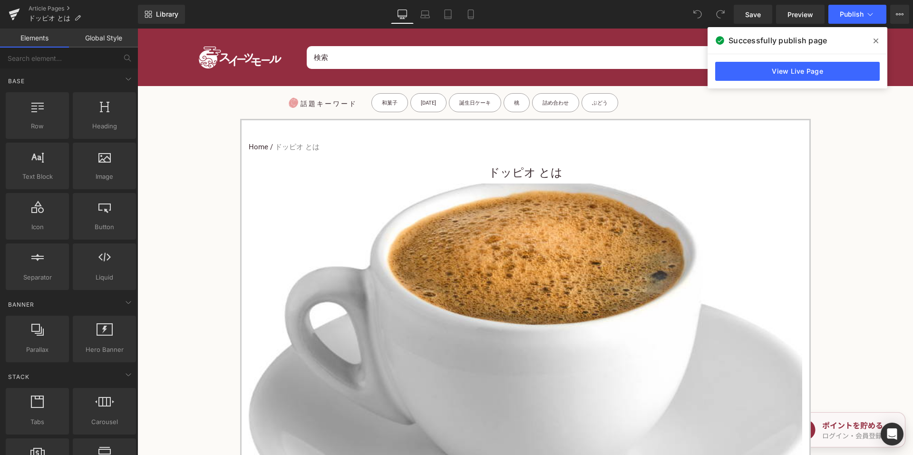
click at [860, 28] on div "Successfully publish page" at bounding box center [798, 40] width 180 height 27
click at [865, 15] on button "Publish" at bounding box center [857, 14] width 58 height 19
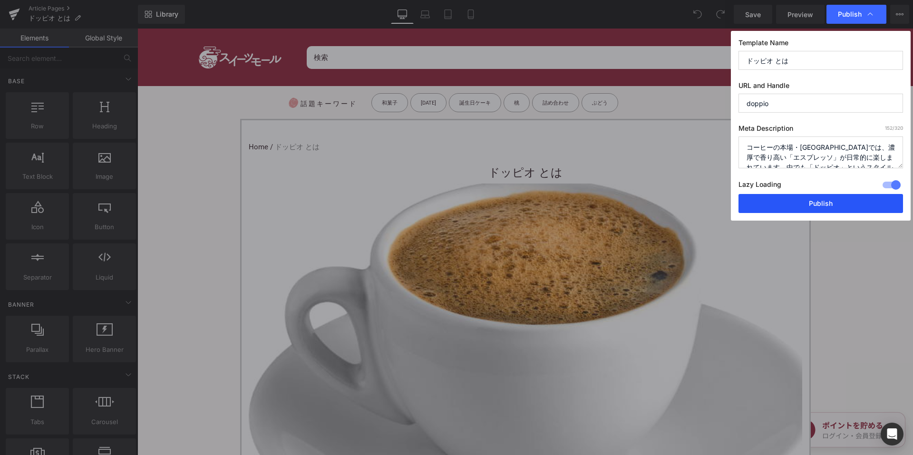
drag, startPoint x: 784, startPoint y: 206, endPoint x: 641, endPoint y: 180, distance: 145.5
click at [784, 206] on button "Publish" at bounding box center [821, 203] width 165 height 19
